Goal: Information Seeking & Learning: Find specific page/section

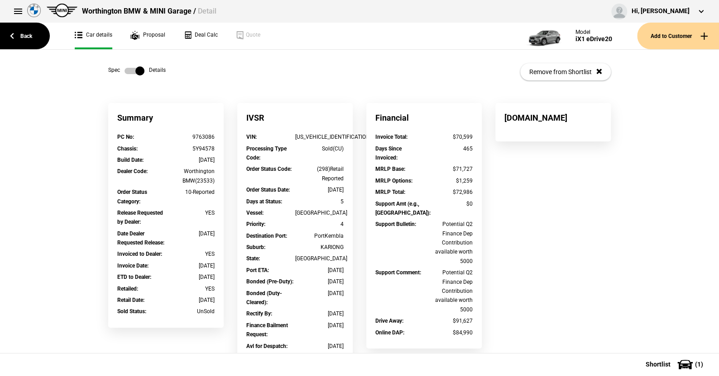
click at [28, 34] on link "Back" at bounding box center [25, 36] width 50 height 27
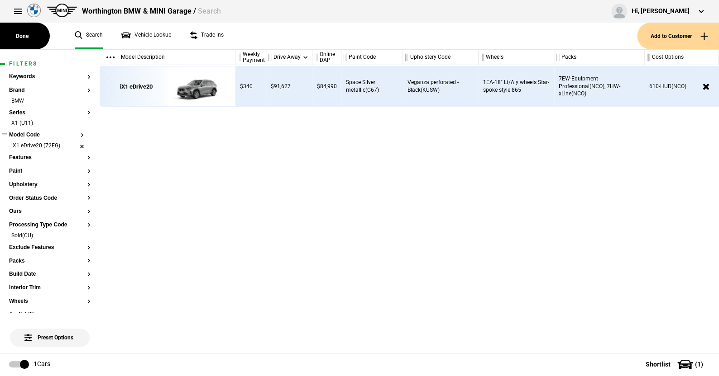
click at [83, 143] on section "Keywords Brand BMW Series X1 (U11) Model Code iX1 eDrive20 (72EG) Features Pain…" at bounding box center [49, 364] width 81 height 580
click at [17, 9] on button at bounding box center [18, 11] width 18 height 18
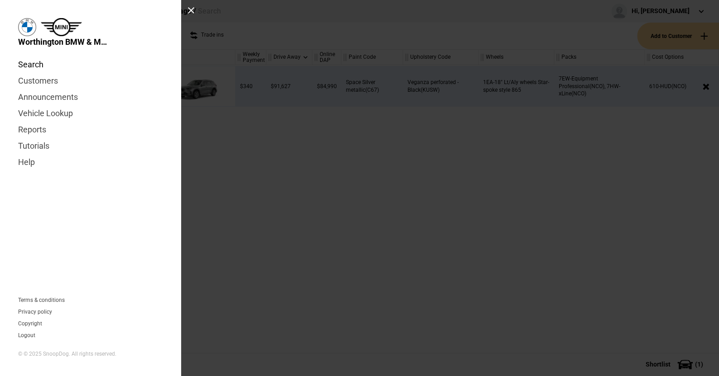
click at [31, 63] on link "Search" at bounding box center [90, 65] width 145 height 16
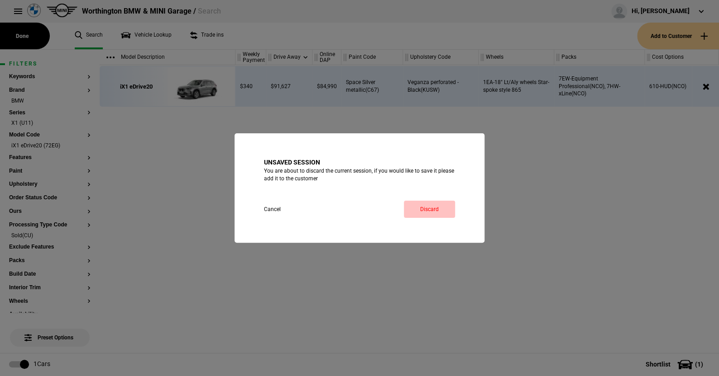
click at [433, 208] on link "Discard" at bounding box center [429, 209] width 51 height 17
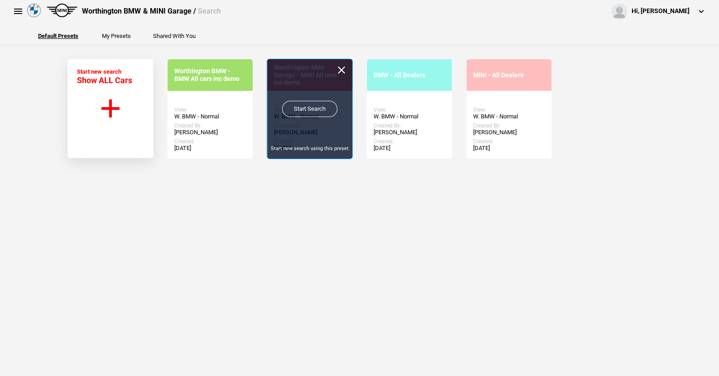
click at [302, 106] on link "Start Search" at bounding box center [309, 109] width 55 height 16
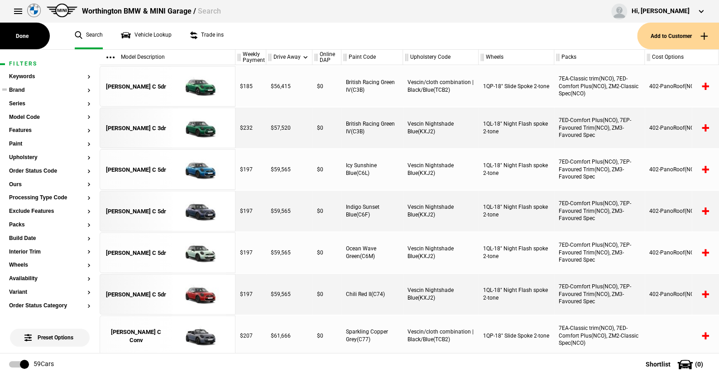
click at [22, 91] on button "Brand" at bounding box center [49, 90] width 81 height 6
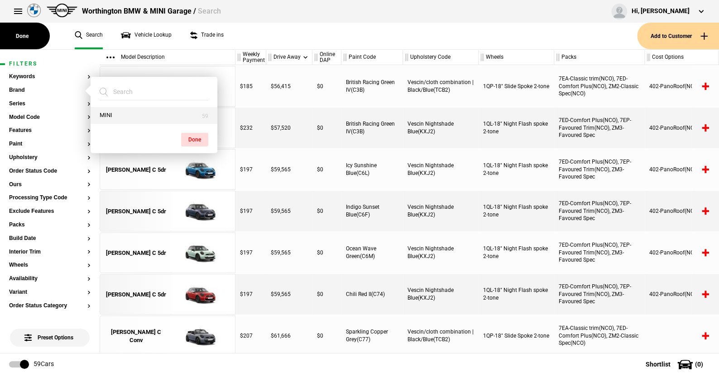
click at [120, 113] on button "MINI" at bounding box center [154, 115] width 127 height 17
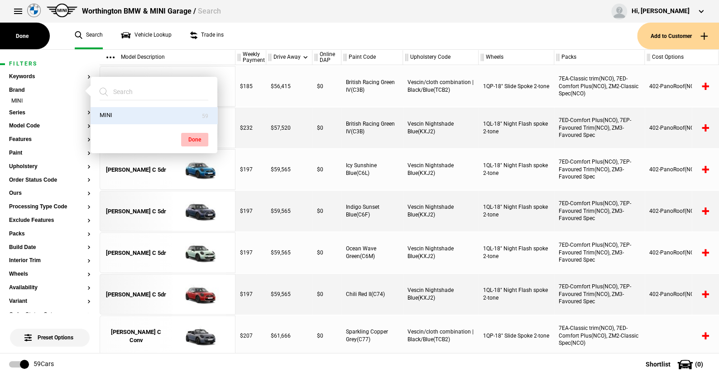
click at [194, 135] on button "Done" at bounding box center [194, 140] width 27 height 14
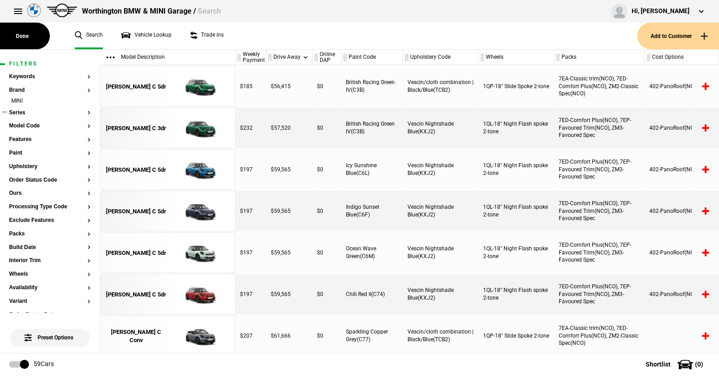
click at [21, 112] on button "Series" at bounding box center [49, 113] width 81 height 6
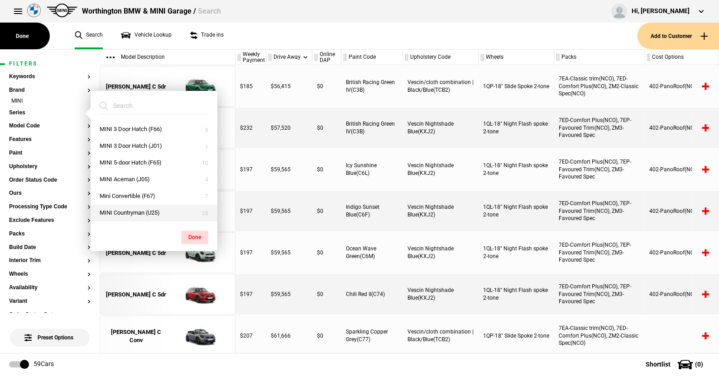
click at [133, 211] on button "MINI Countryman (U25)" at bounding box center [154, 213] width 127 height 17
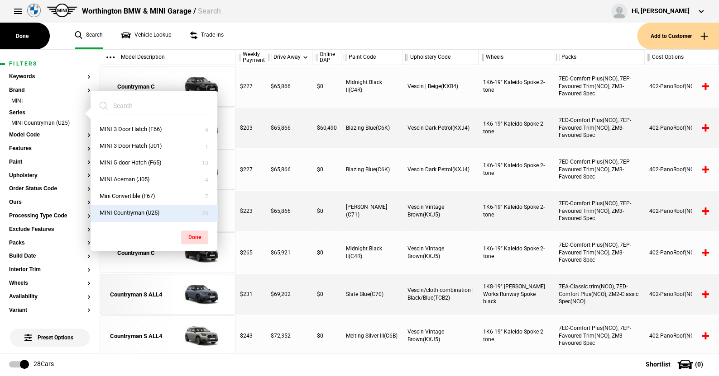
drag, startPoint x: 196, startPoint y: 233, endPoint x: 84, endPoint y: 151, distance: 139.3
click at [194, 231] on button "Done" at bounding box center [194, 238] width 27 height 14
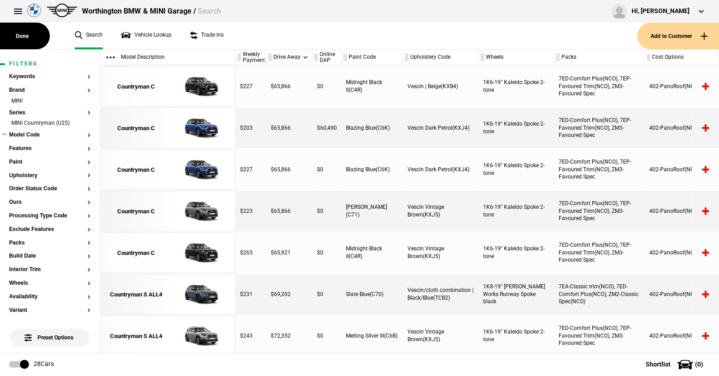
click at [28, 134] on button "Model Code" at bounding box center [49, 135] width 81 height 6
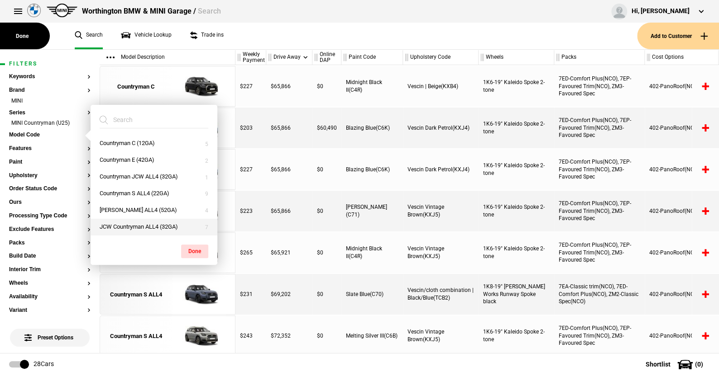
drag, startPoint x: 132, startPoint y: 208, endPoint x: 166, endPoint y: 221, distance: 36.2
click at [133, 208] on button "Countryman SE ALL4 (52GA)" at bounding box center [154, 210] width 127 height 17
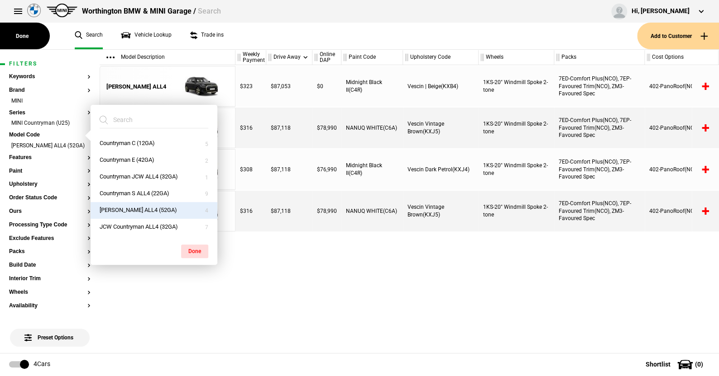
drag, startPoint x: 193, startPoint y: 248, endPoint x: 198, endPoint y: 142, distance: 106.5
click at [193, 245] on button "Done" at bounding box center [194, 252] width 27 height 14
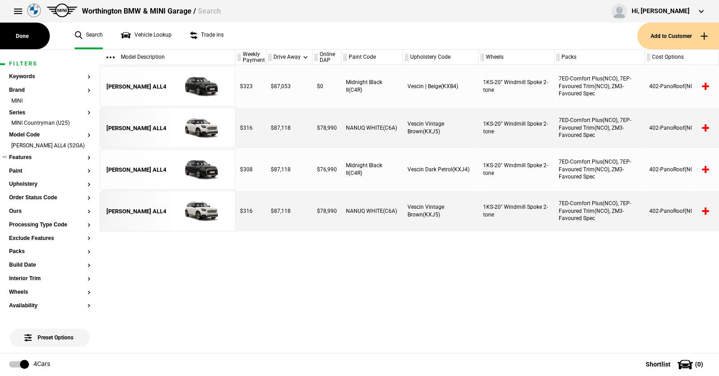
click at [28, 161] on button "Features" at bounding box center [49, 158] width 81 height 6
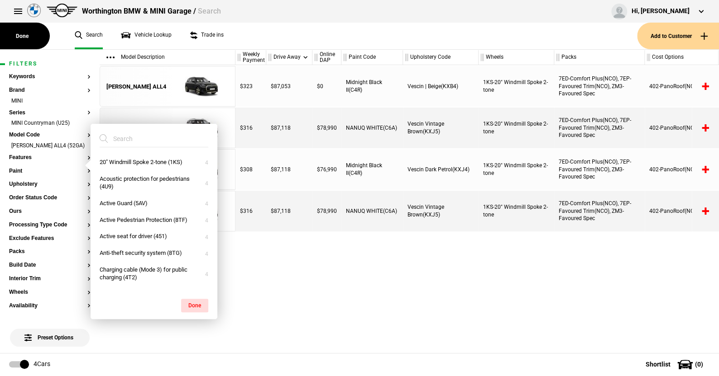
click at [237, 38] on ul "Search Vehicle Lookup Trade ins" at bounding box center [351, 36] width 571 height 27
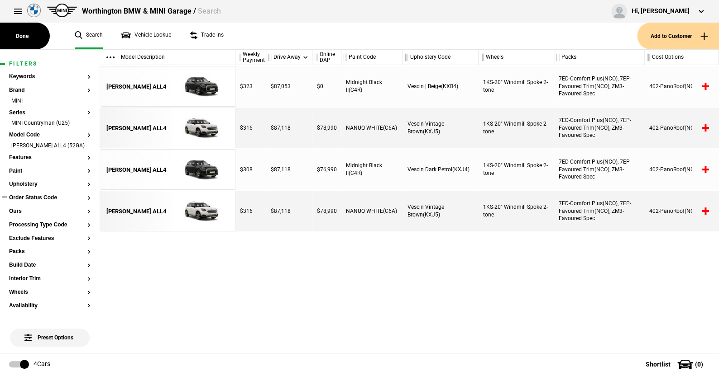
click at [50, 209] on section "Order Status Code" at bounding box center [49, 202] width 81 height 14
click at [46, 201] on button "Order Status Code" at bounding box center [49, 198] width 81 height 6
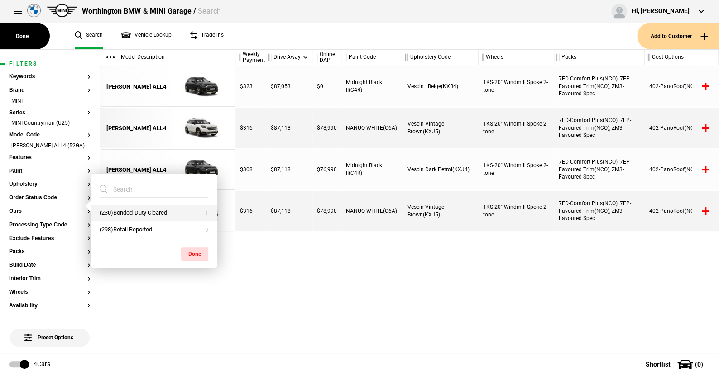
click at [130, 209] on button "(230)Bonded-Duty Cleared" at bounding box center [154, 213] width 127 height 17
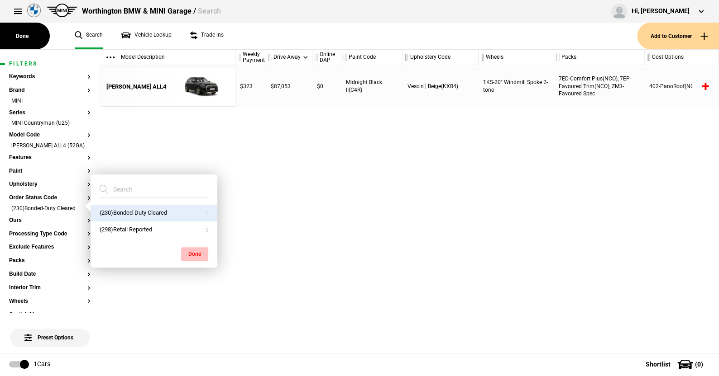
drag, startPoint x: 189, startPoint y: 249, endPoint x: 189, endPoint y: 145, distance: 103.6
click at [189, 249] on button "Done" at bounding box center [194, 255] width 27 height 14
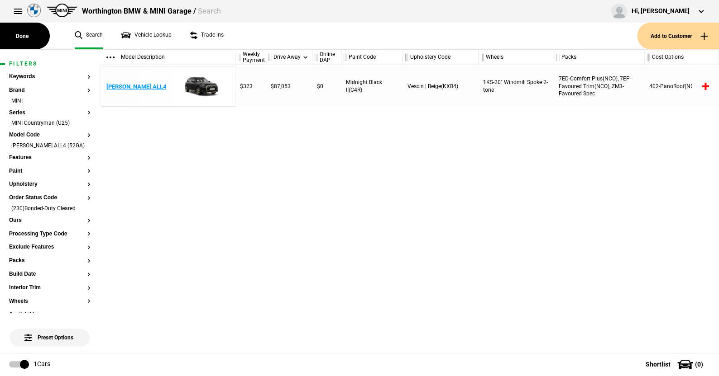
click at [201, 83] on img at bounding box center [198, 87] width 63 height 41
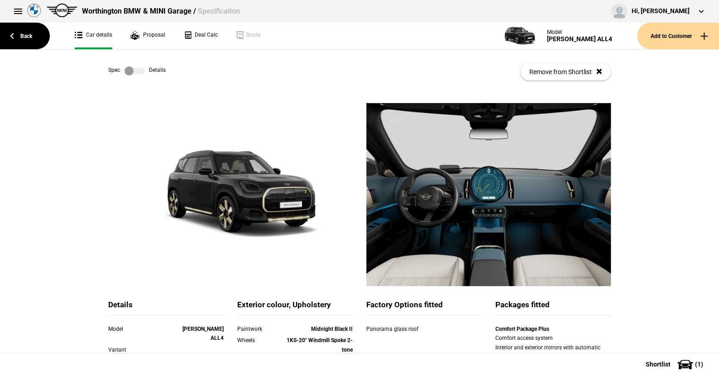
click at [138, 70] on label at bounding box center [134, 71] width 20 height 9
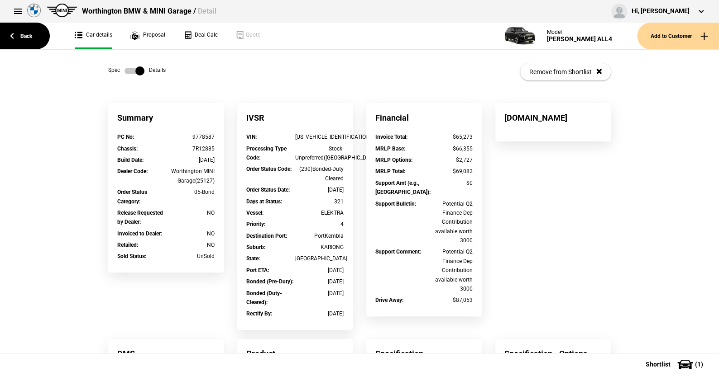
click at [127, 68] on label at bounding box center [134, 71] width 20 height 9
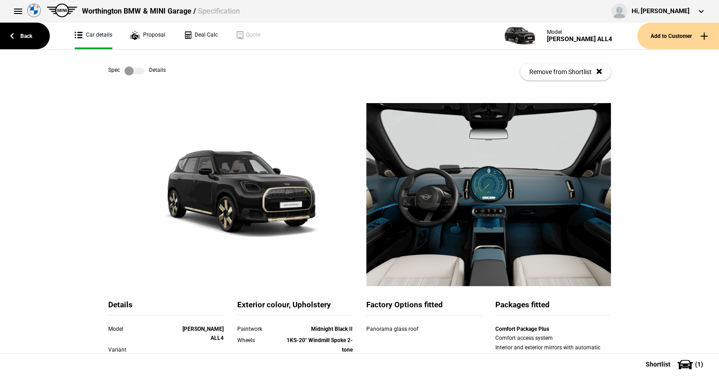
click at [133, 68] on label at bounding box center [134, 71] width 20 height 9
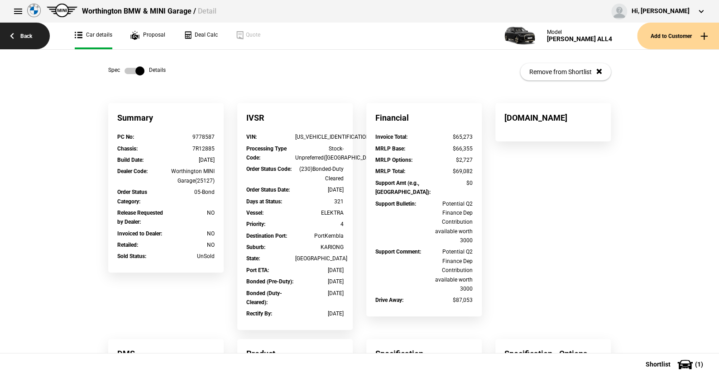
click at [26, 33] on link "Back" at bounding box center [25, 36] width 50 height 27
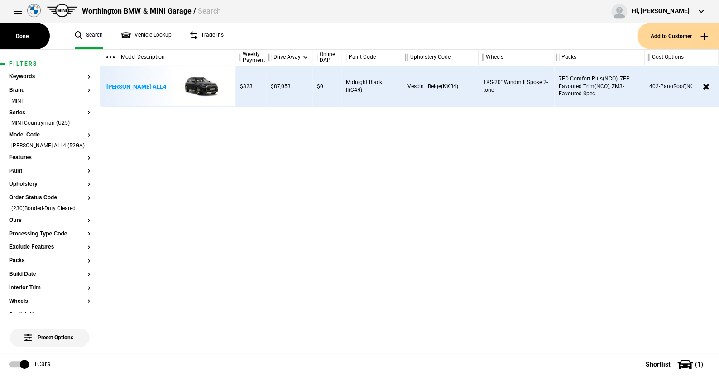
click at [195, 80] on img at bounding box center [198, 87] width 63 height 41
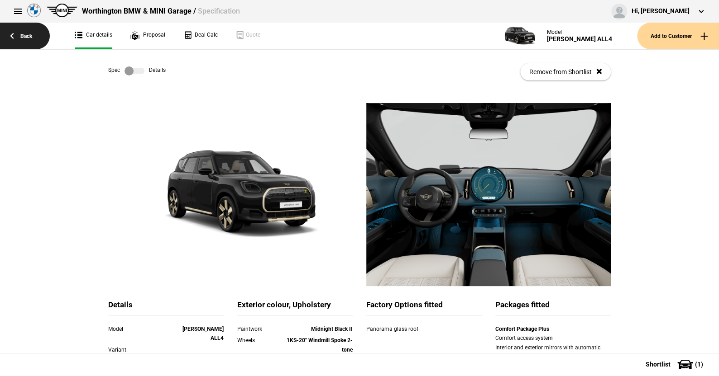
click at [29, 32] on link "Back" at bounding box center [25, 36] width 50 height 27
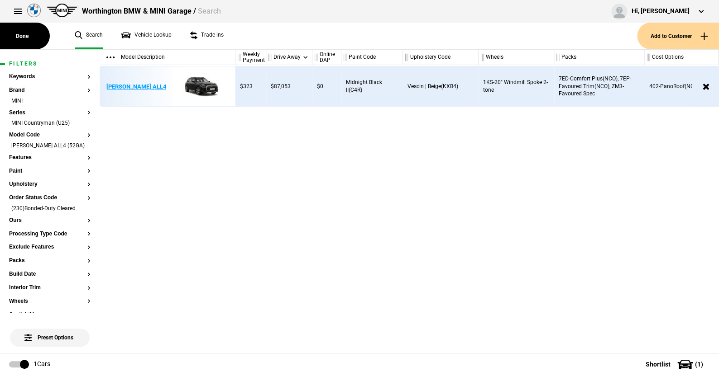
click at [200, 81] on img at bounding box center [198, 87] width 63 height 41
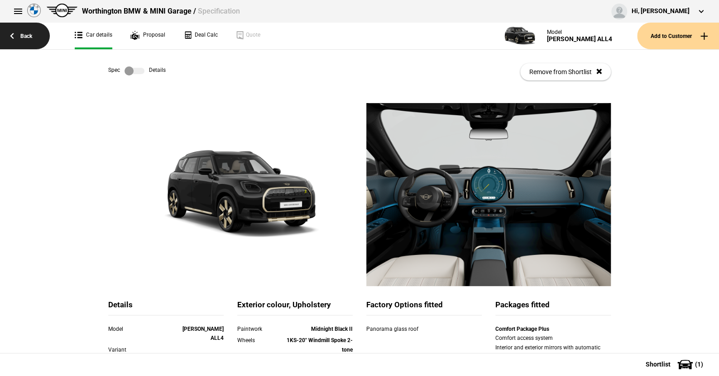
click at [28, 34] on link "Back" at bounding box center [25, 36] width 50 height 27
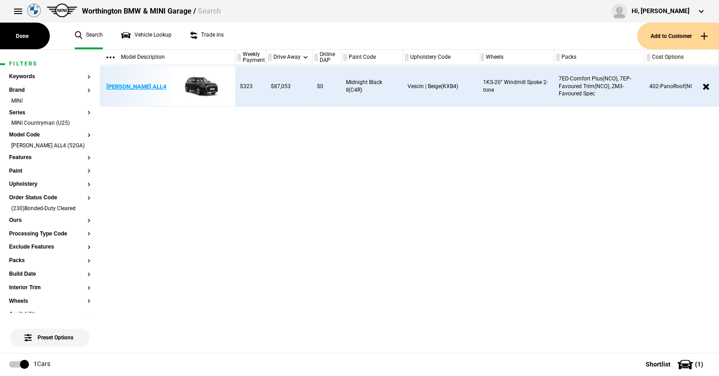
click at [140, 87] on div "Countryman SE ALL4" at bounding box center [136, 87] width 60 height 8
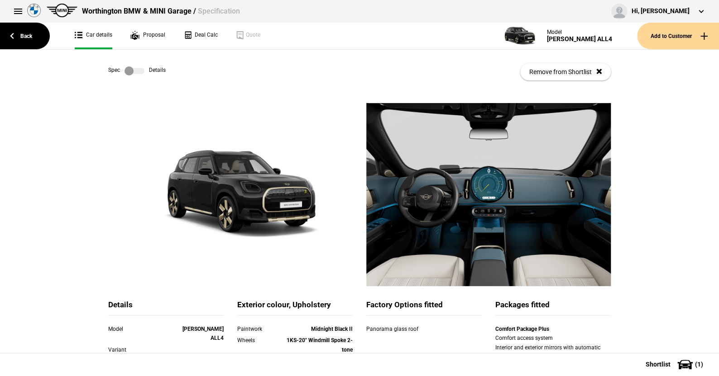
scroll to position [45, 0]
